Goal: Complete application form

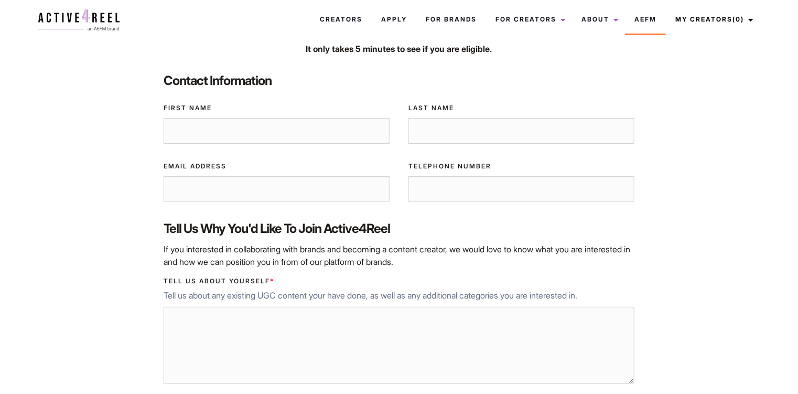
scroll to position [105, 0]
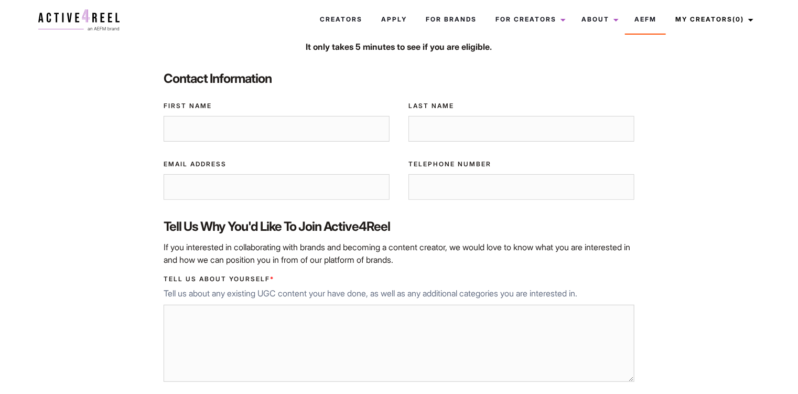
click at [294, 129] on input "First Name" at bounding box center [277, 129] width 226 height 26
type input "[PERSON_NAME]"
type input "[EMAIL_ADDRESS][DOMAIN_NAME]"
type input "0421474842"
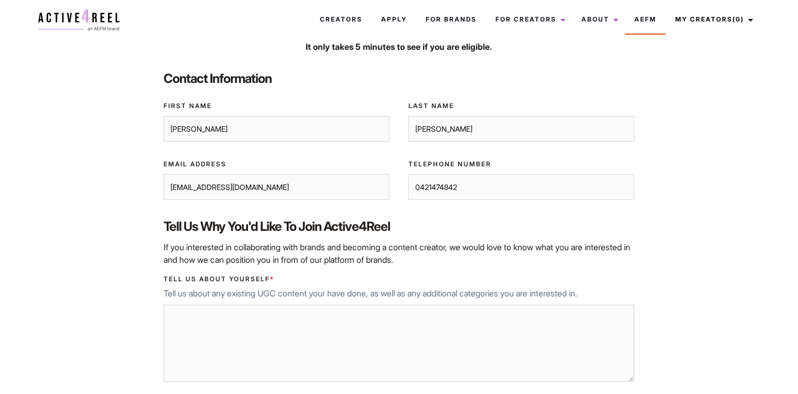
click at [314, 178] on input "[EMAIL_ADDRESS][DOMAIN_NAME]" at bounding box center [277, 187] width 226 height 26
drag, startPoint x: 314, startPoint y: 184, endPoint x: 133, endPoint y: 164, distance: 181.5
click at [136, 164] on div "Home / UGC Pages / Become a Creator Become a Creator If you’re interested in be…" at bounding box center [399, 258] width 734 height 617
type input "[EMAIL_ADDRESS][DOMAIN_NAME]"
click at [507, 302] on div "Tell us about yourself * Tell us about any existing UGC content your have done,…" at bounding box center [398, 330] width 489 height 128
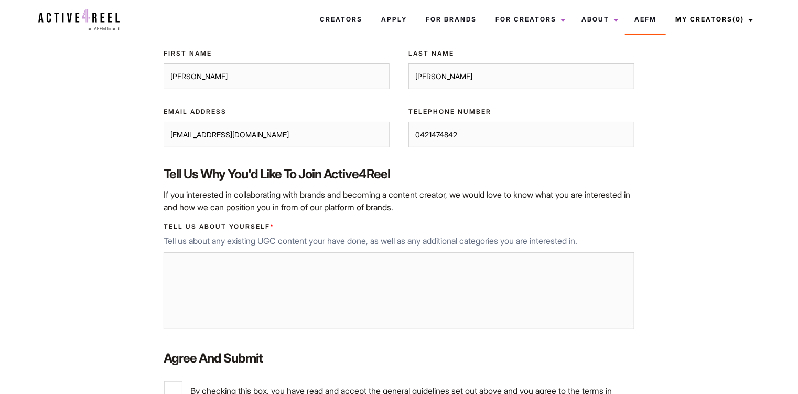
click at [231, 259] on textarea "Tell us about yourself *" at bounding box center [399, 291] width 471 height 78
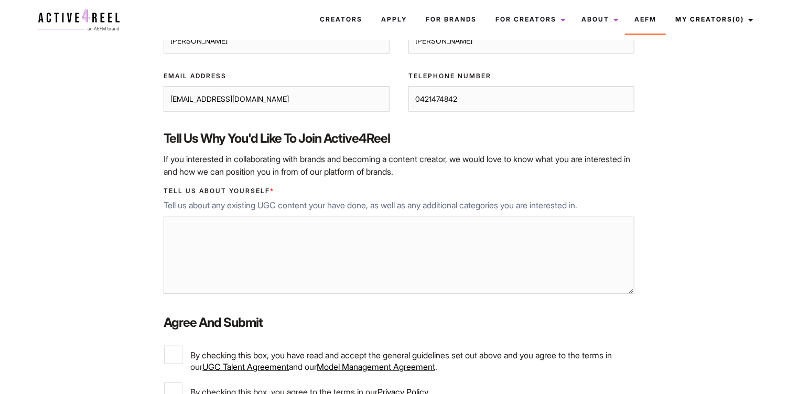
scroll to position [210, 0]
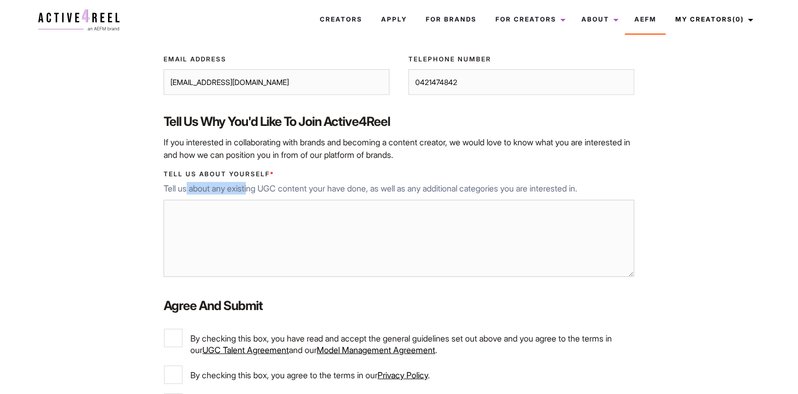
drag, startPoint x: 187, startPoint y: 188, endPoint x: 256, endPoint y: 189, distance: 69.2
click at [256, 189] on p "Tell us about any existing UGC content your have done, as well as any additiona…" at bounding box center [399, 188] width 471 height 13
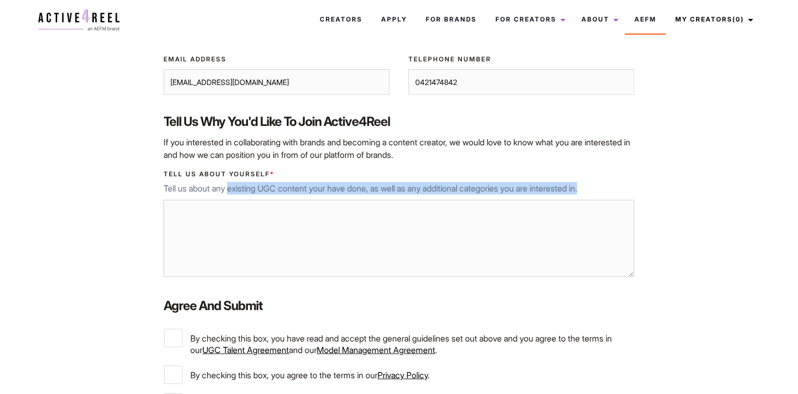
drag, startPoint x: 233, startPoint y: 189, endPoint x: 345, endPoint y: 196, distance: 111.4
click at [342, 196] on div "Tell us about yourself * Tell us about any existing UGC content your have done,…" at bounding box center [398, 225] width 489 height 128
click at [345, 196] on div "Tell us about yourself * Tell us about any existing UGC content your have done,…" at bounding box center [398, 225] width 489 height 128
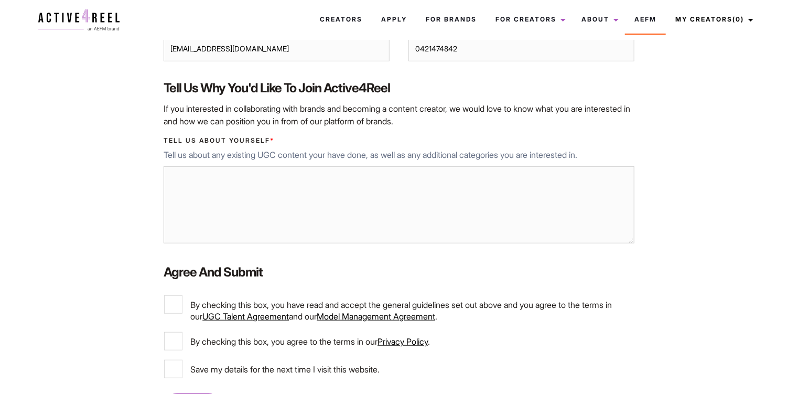
scroll to position [262, 0]
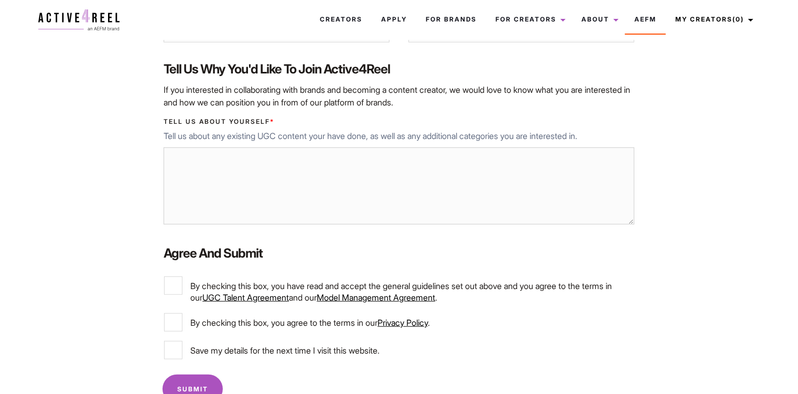
click at [509, 175] on textarea "Tell us about yourself *" at bounding box center [399, 186] width 471 height 78
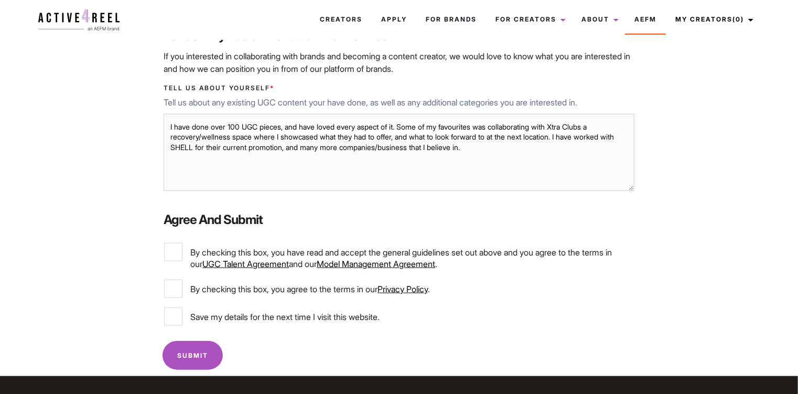
scroll to position [315, 0]
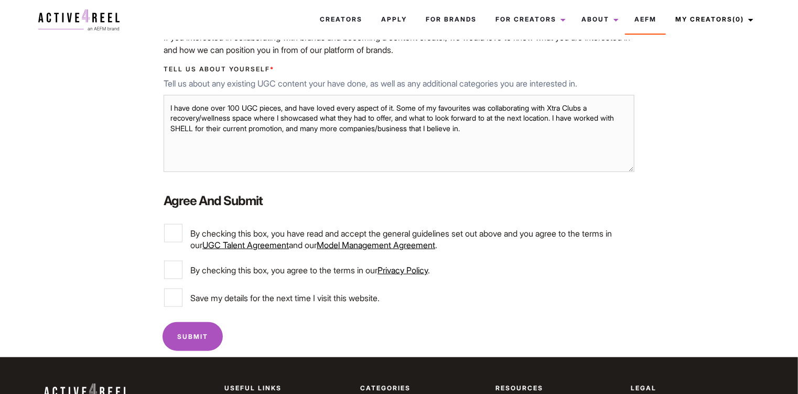
type textarea "I have done over 100 UGC pieces, and have loved every aspect of it. Some of my …"
click at [181, 243] on label "By checking this box, you have read and accept the general guidelines set out a…" at bounding box center [398, 237] width 469 height 27
click at [181, 242] on input "By checking this box, you have read and accept the general guidelines set out a…" at bounding box center [173, 233] width 18 height 18
checkbox input "true"
click at [181, 270] on input "By checking this box, you agree to the terms in our Privacy Policy ." at bounding box center [173, 270] width 18 height 18
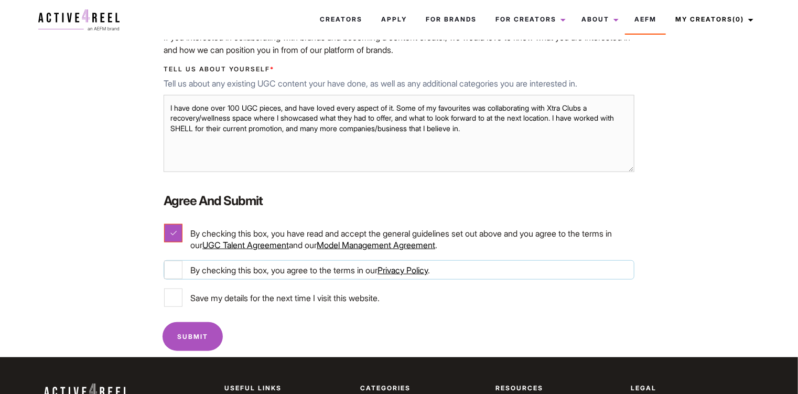
checkbox input "true"
click at [179, 294] on input "Save my details for the next time I visit this website." at bounding box center [173, 298] width 18 height 18
checkbox input "true"
click at [195, 332] on input "Submit" at bounding box center [193, 336] width 60 height 29
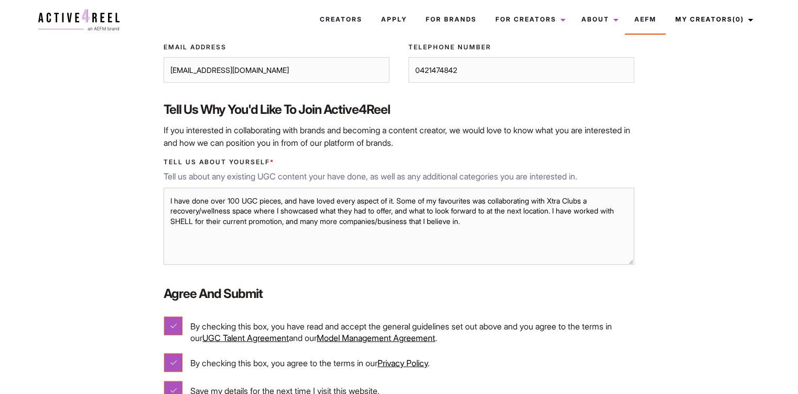
scroll to position [157, 0]
